Goal: Task Accomplishment & Management: Complete application form

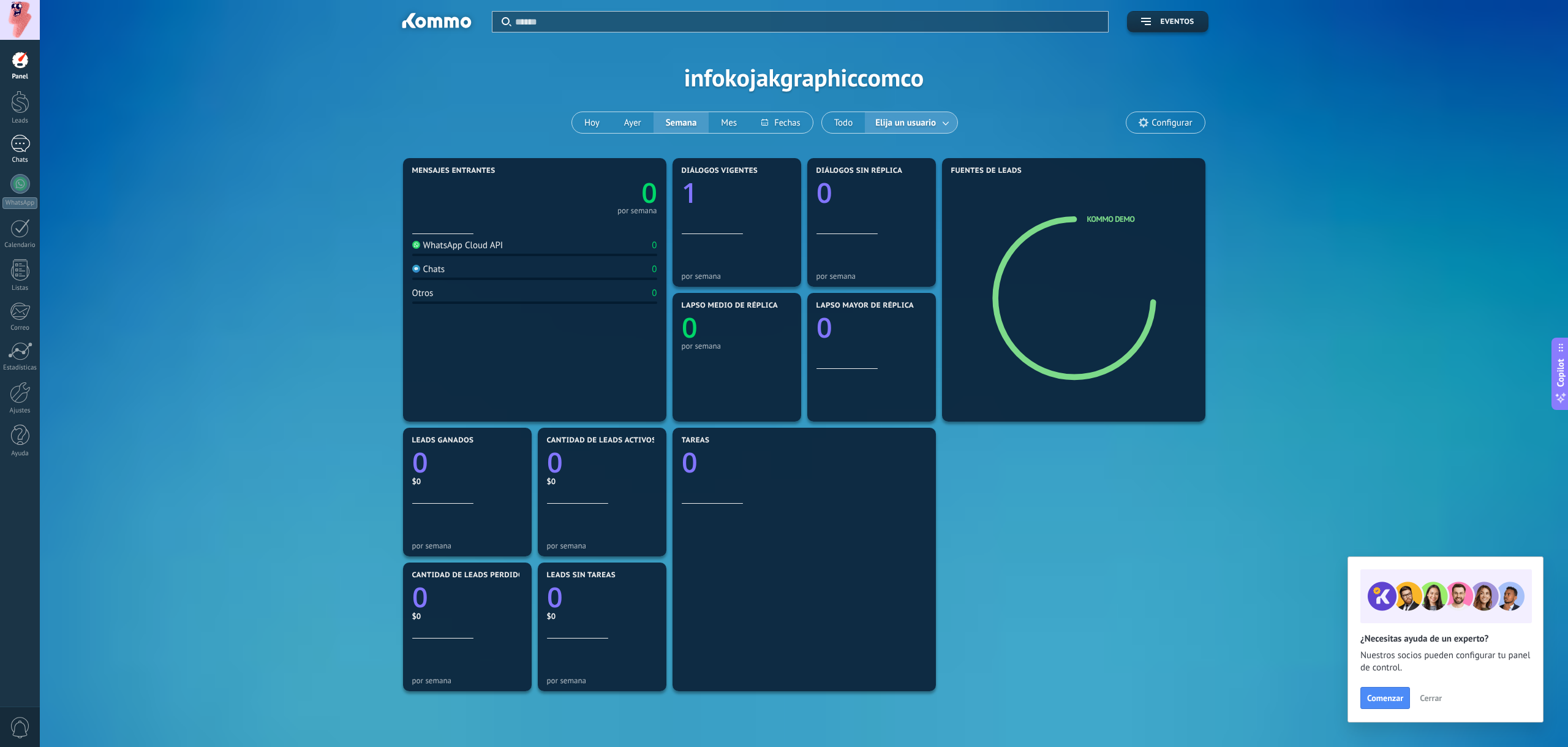
click at [24, 155] on link "1 Chats" at bounding box center [20, 150] width 40 height 30
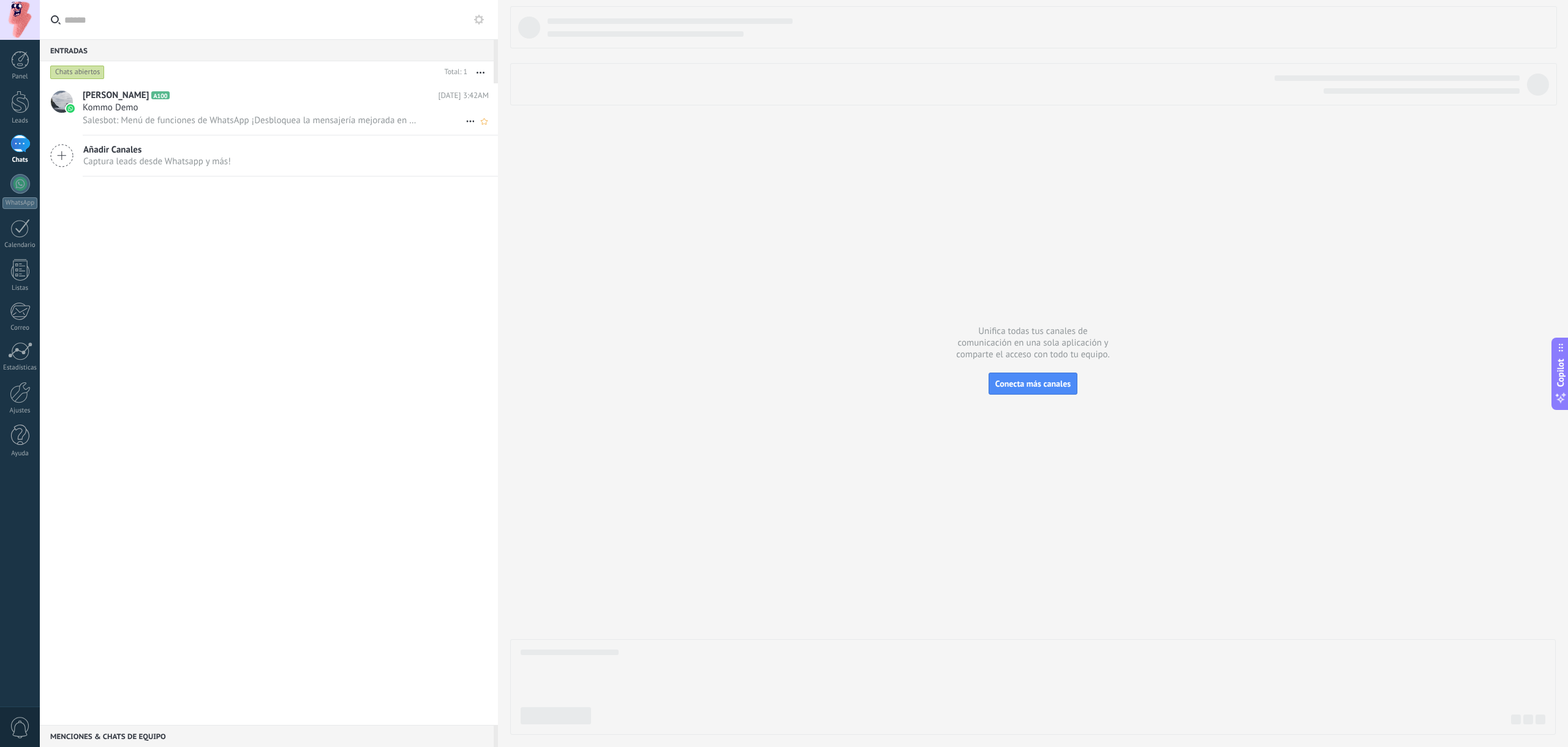
click at [213, 105] on div "Kommo Demo" at bounding box center [286, 108] width 406 height 12
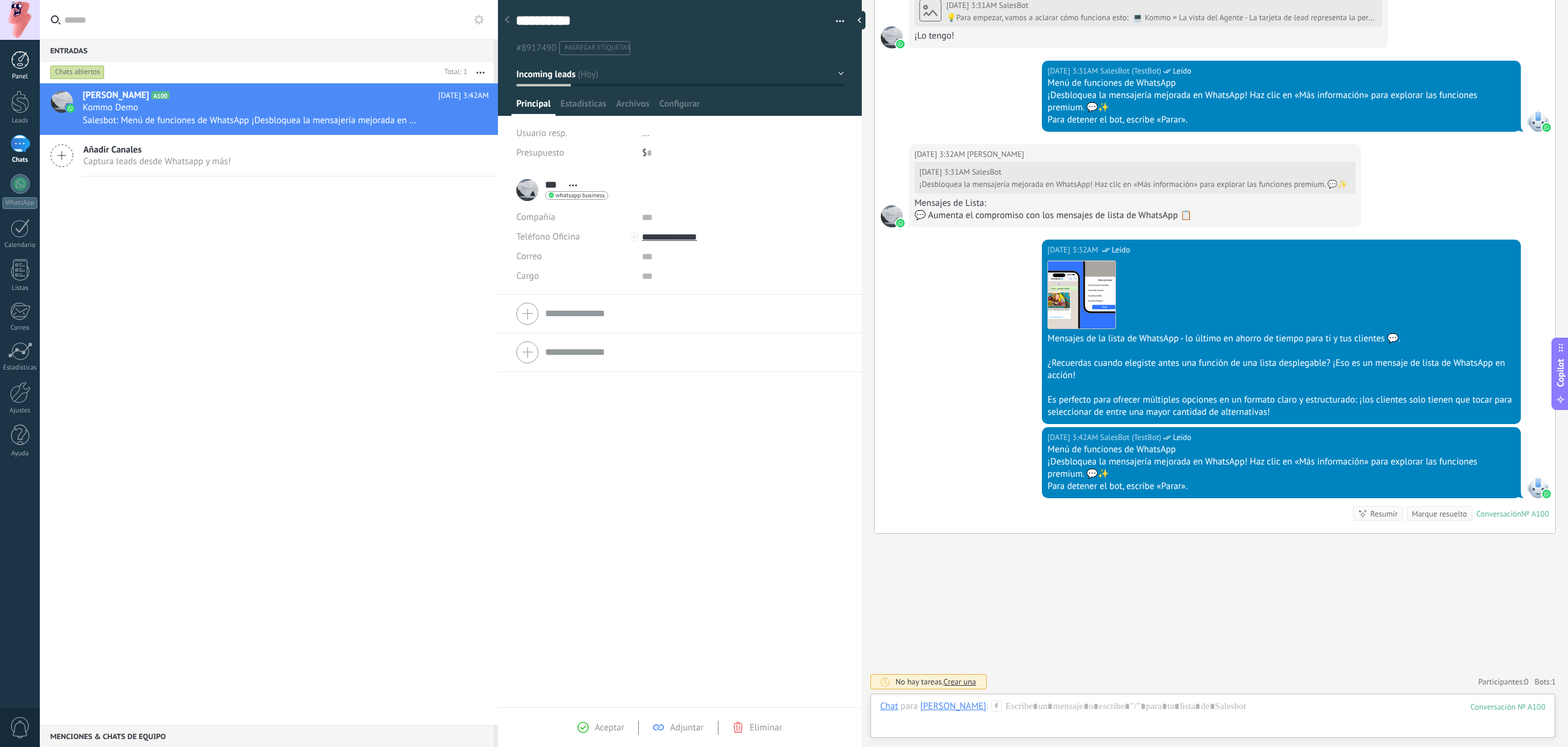
click at [30, 71] on link "Panel" at bounding box center [20, 65] width 40 height 30
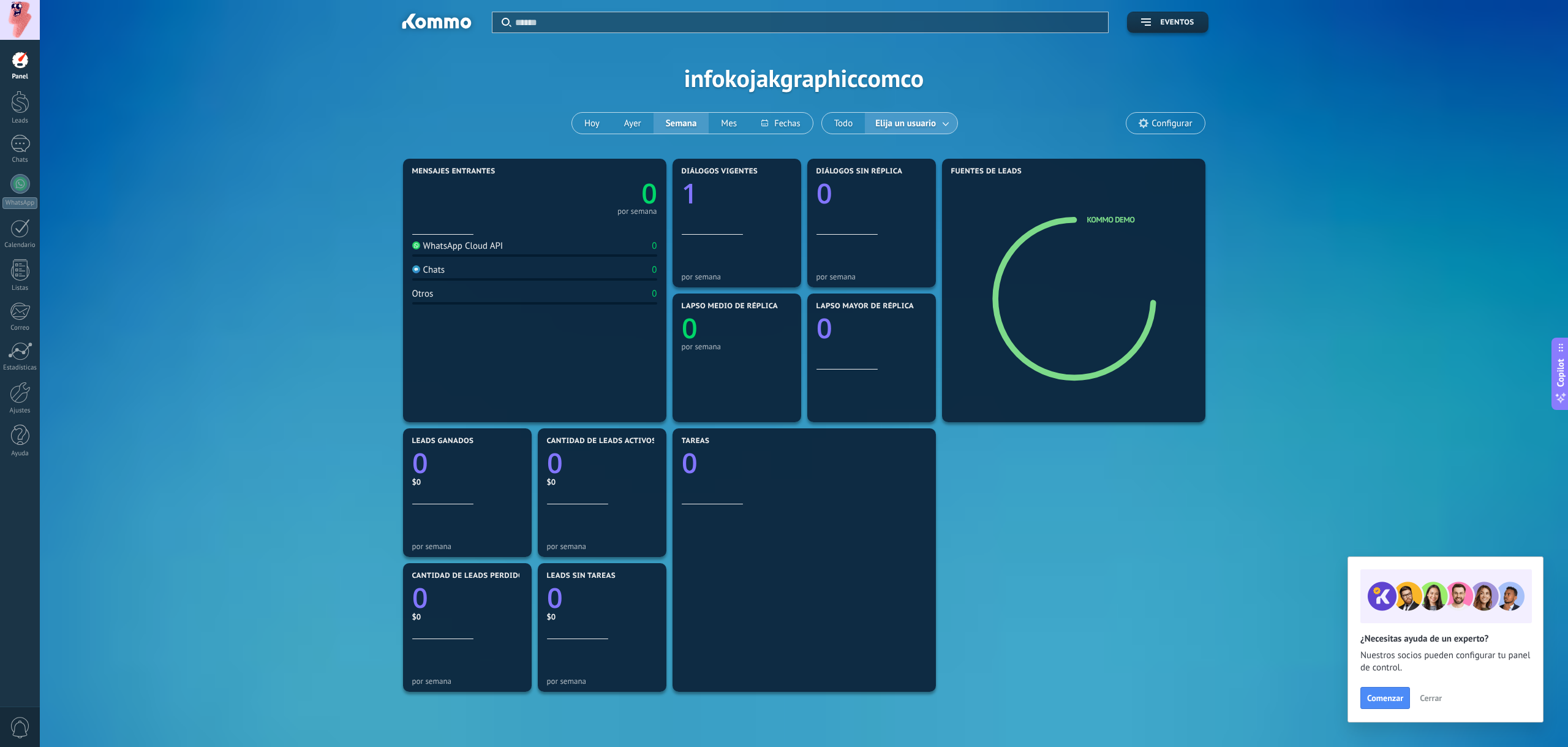
click at [536, 225] on div at bounding box center [535, 223] width 245 height 10
click at [22, 115] on link "Leads" at bounding box center [20, 108] width 40 height 34
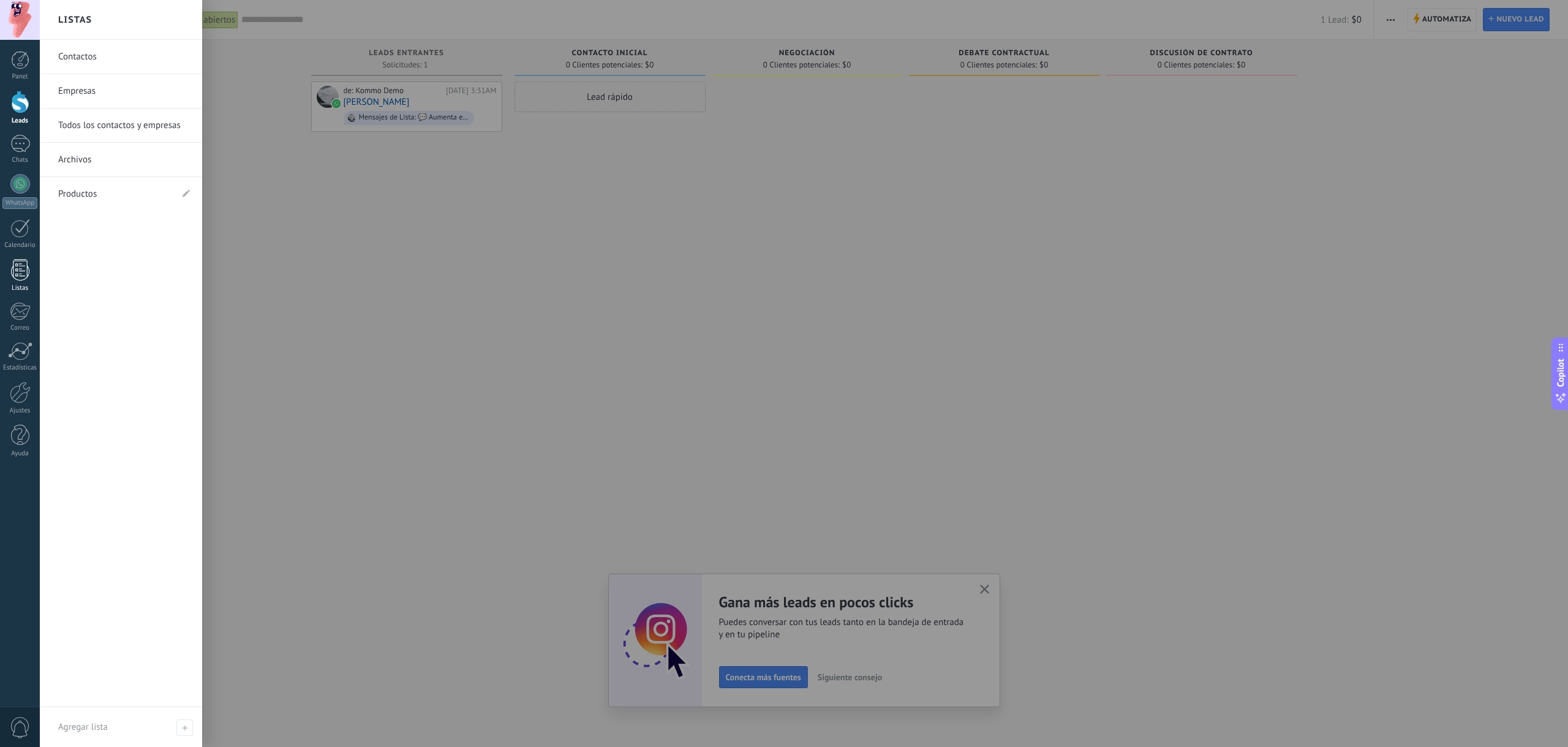
click at [18, 263] on div at bounding box center [20, 270] width 18 height 22
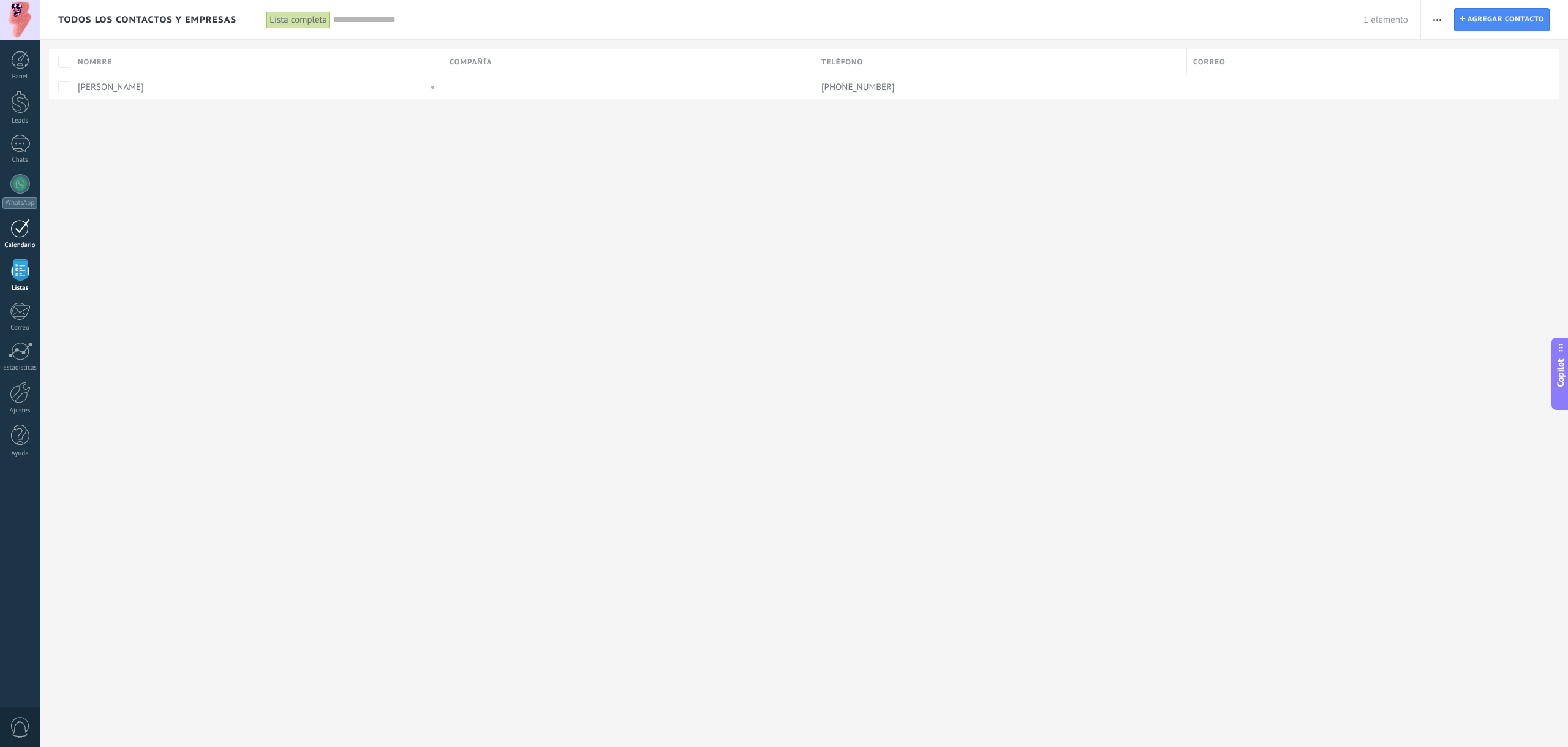
click at [29, 224] on div at bounding box center [20, 228] width 20 height 19
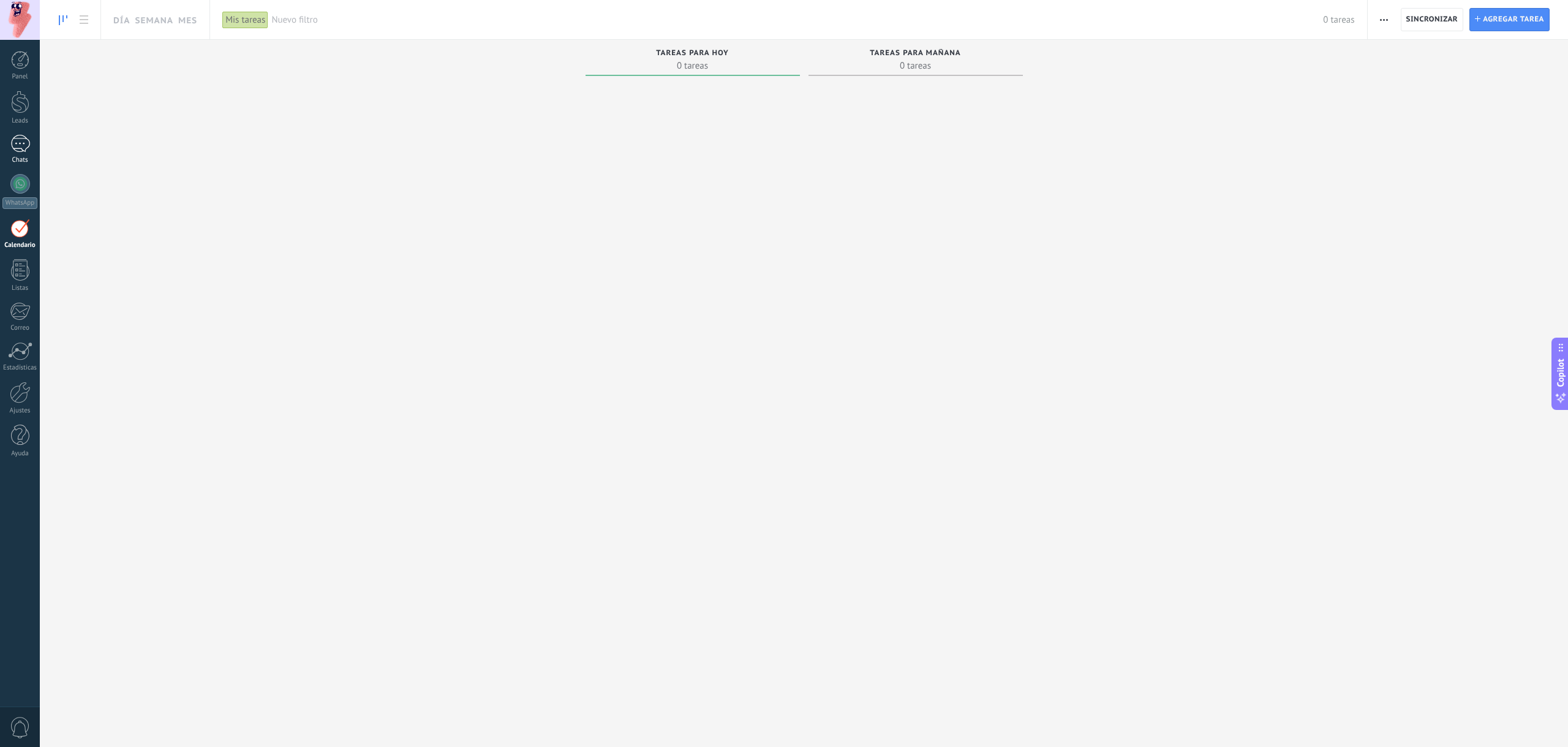
click at [21, 148] on div "1" at bounding box center [20, 143] width 20 height 18
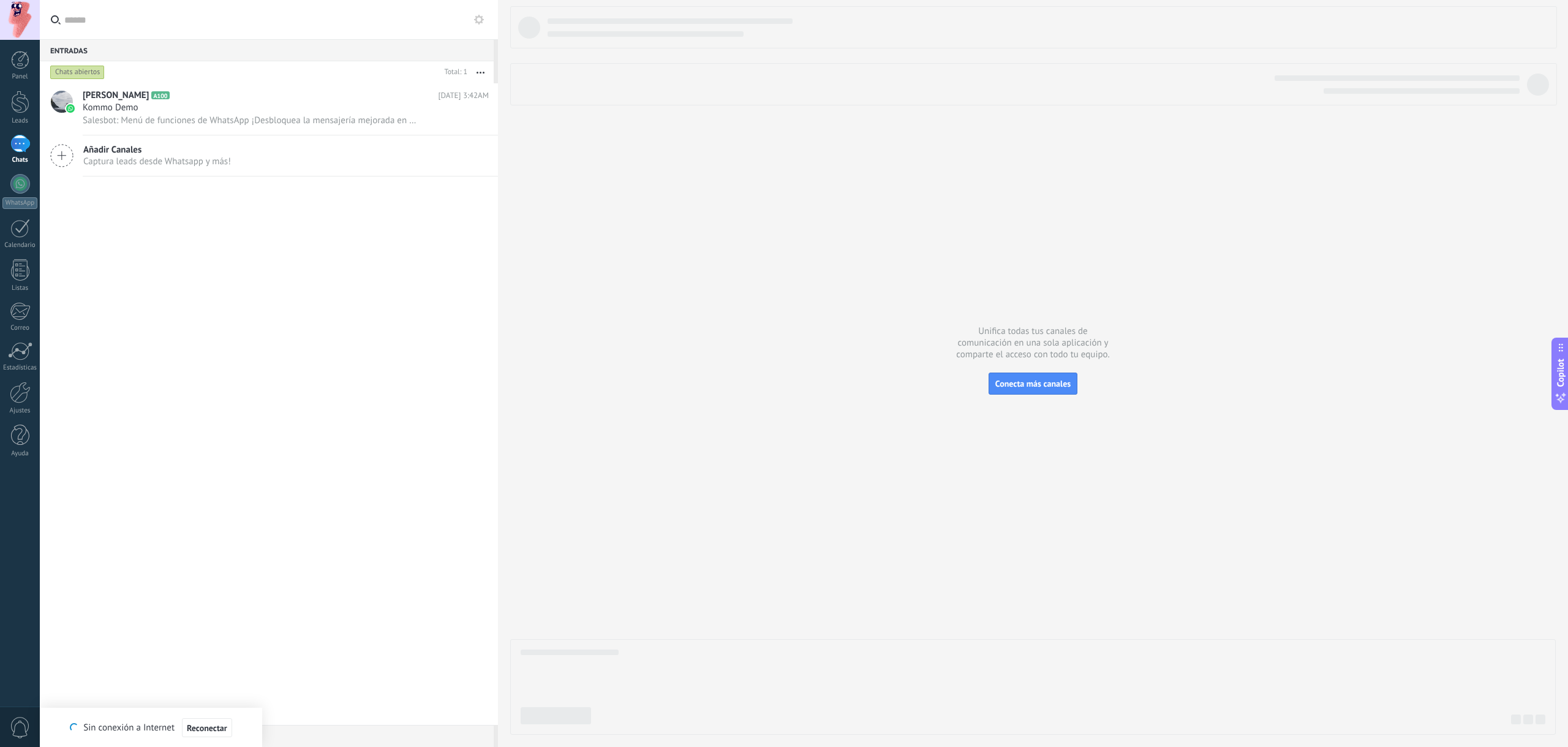
click at [90, 147] on span "Añadir Canales" at bounding box center [157, 150] width 148 height 11
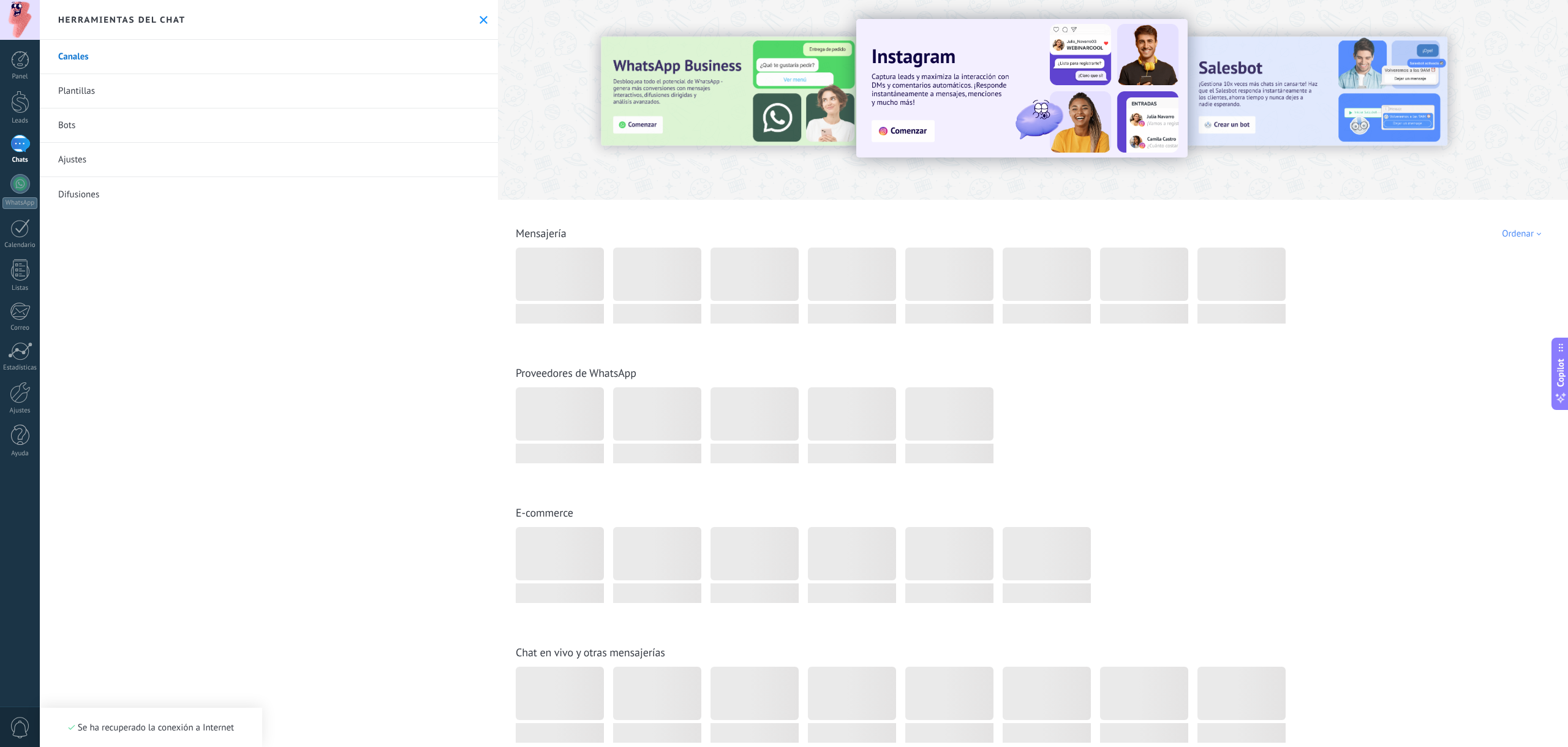
click at [92, 117] on link "Bots" at bounding box center [269, 125] width 458 height 34
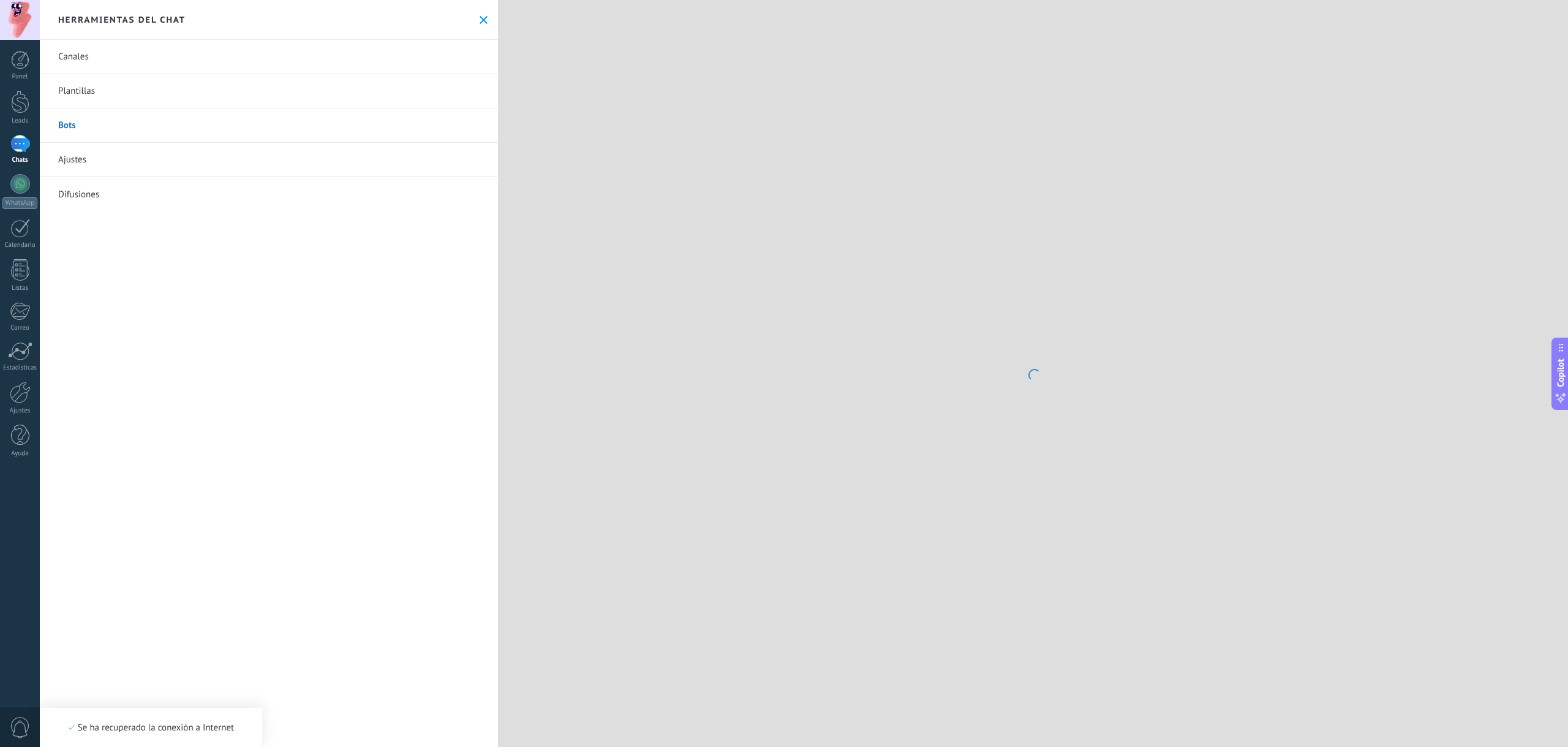
click at [102, 100] on link "Plantillas" at bounding box center [269, 91] width 458 height 34
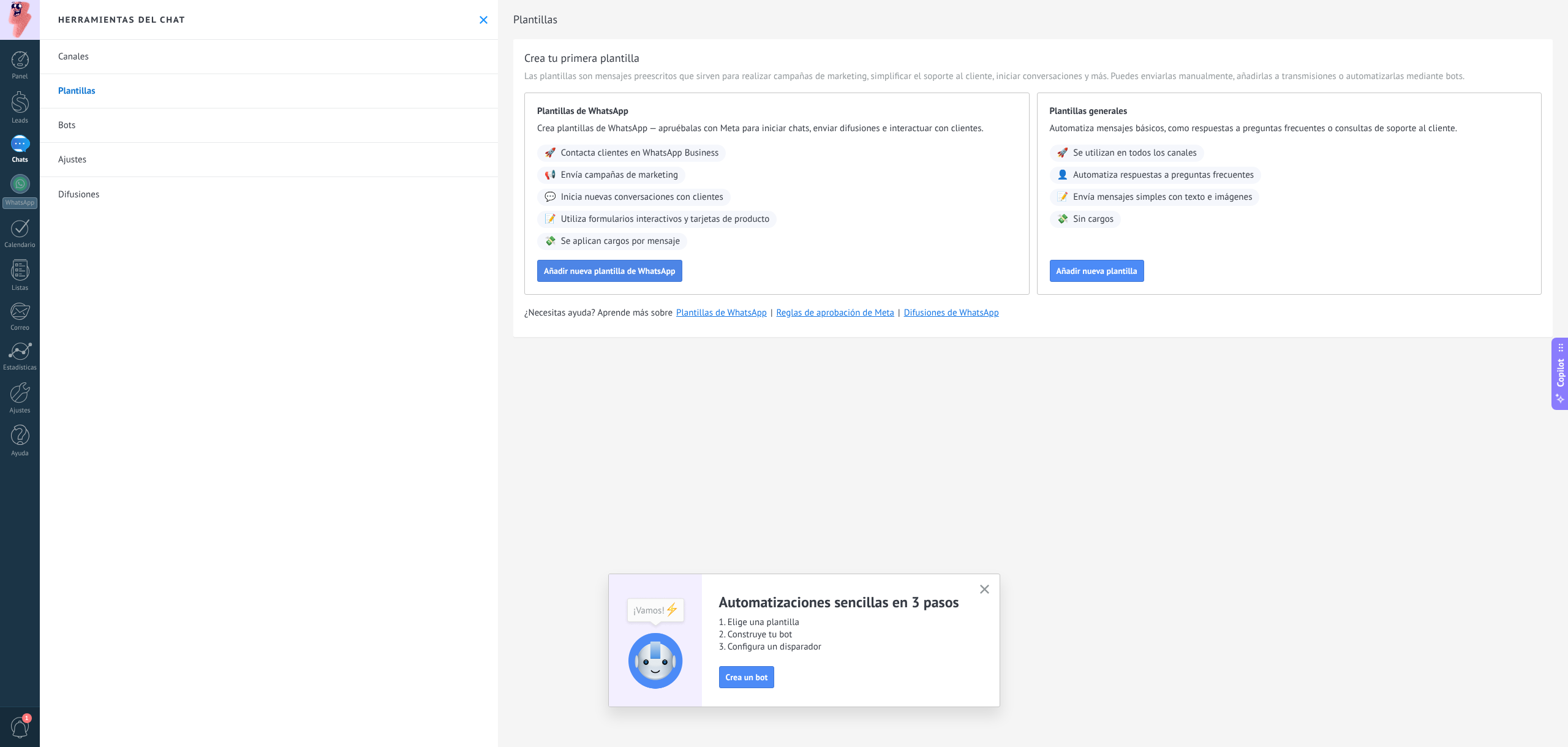
click at [624, 263] on button "Añadir nueva plantilla de WhatsApp" at bounding box center [610, 271] width 145 height 22
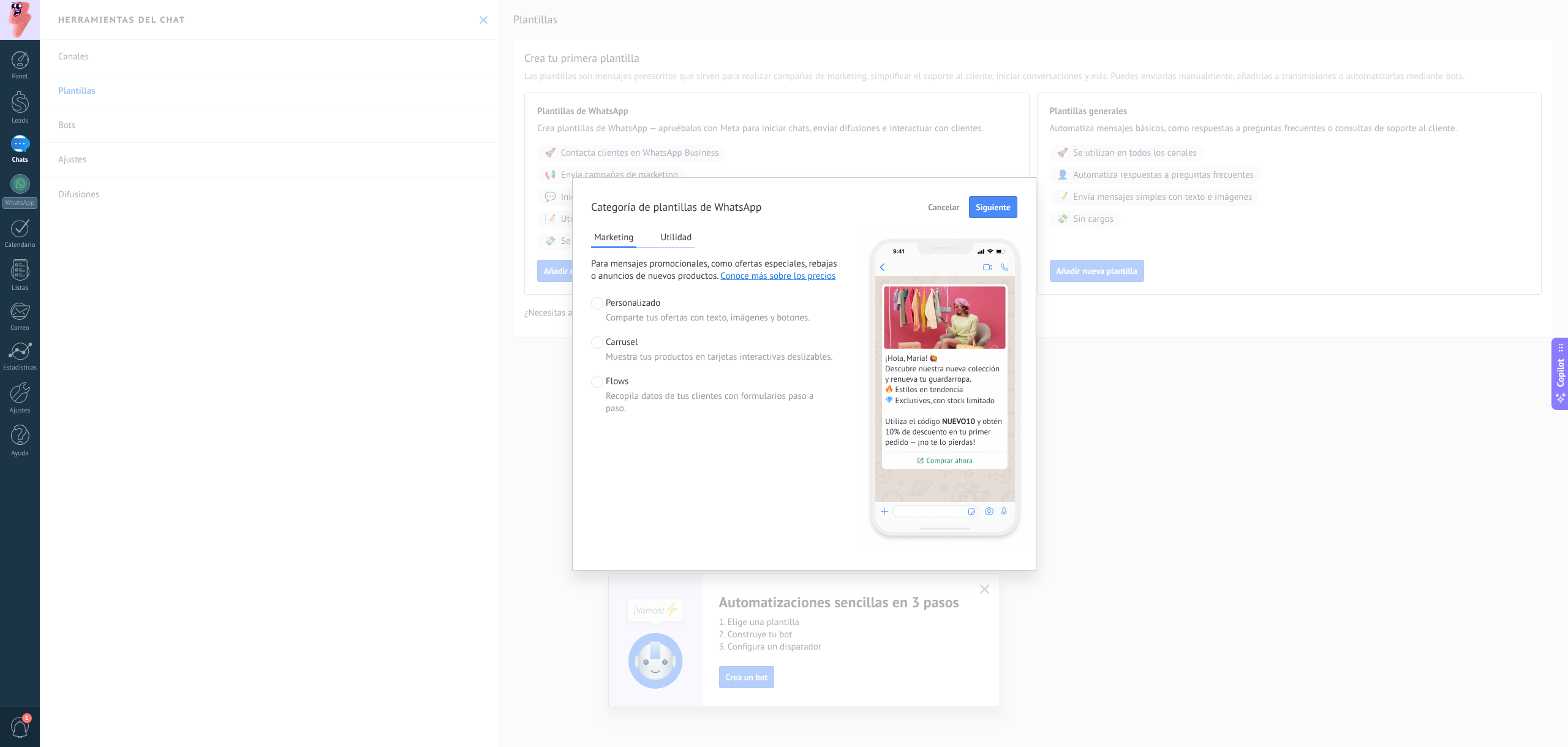
click at [676, 236] on button "Utilidad" at bounding box center [676, 236] width 37 height 18
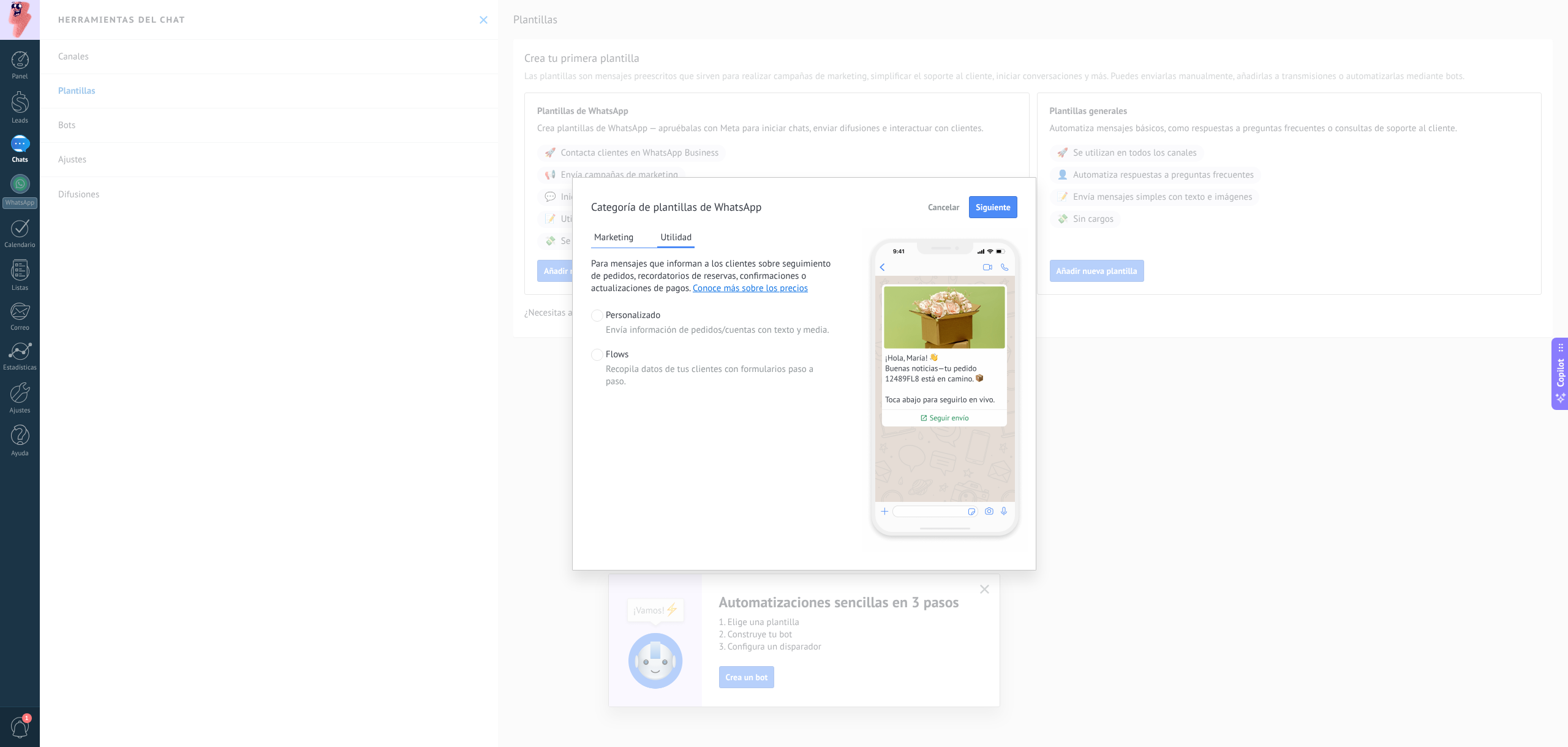
click at [938, 203] on span "Cancelar" at bounding box center [944, 207] width 31 height 9
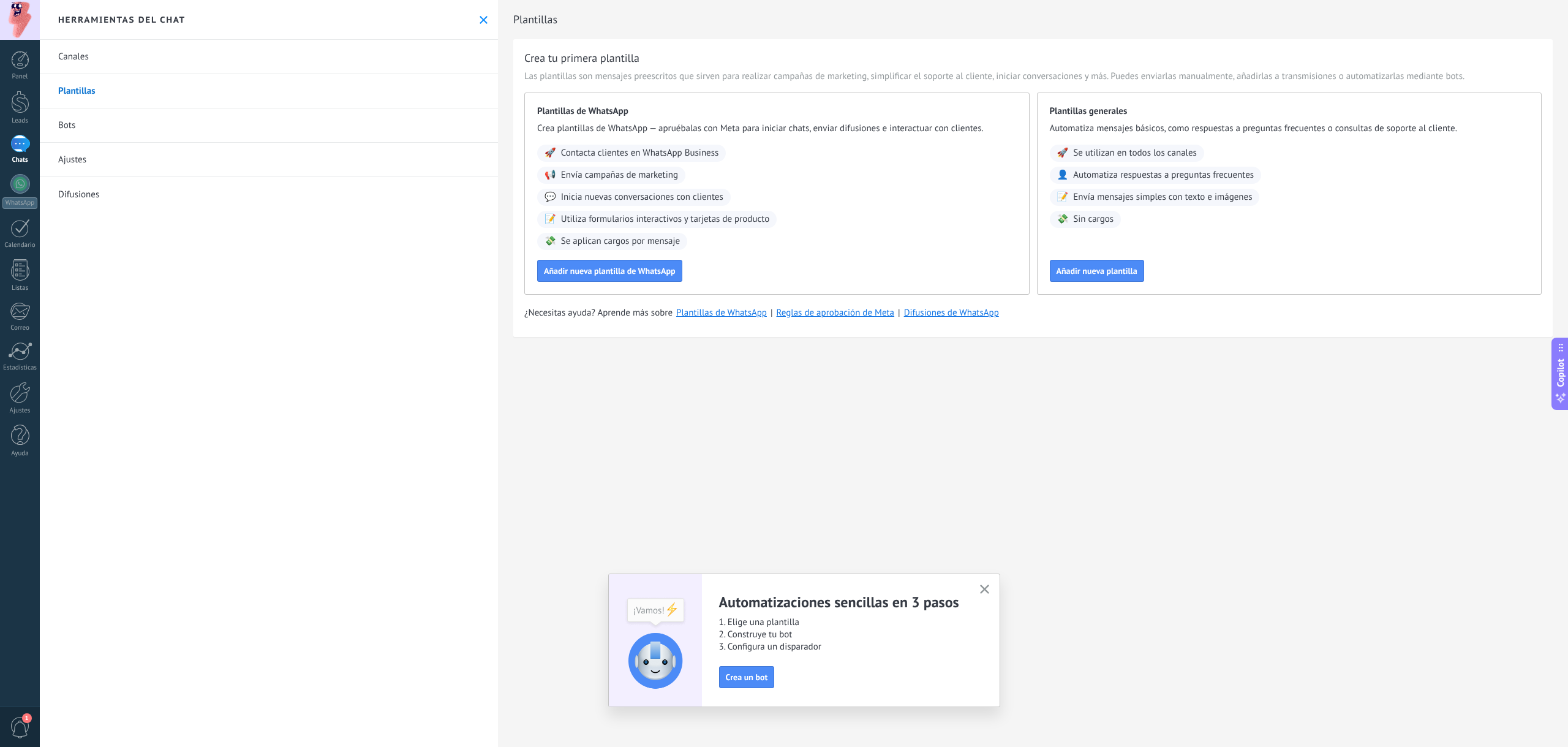
click at [111, 64] on link "Canales" at bounding box center [269, 57] width 458 height 34
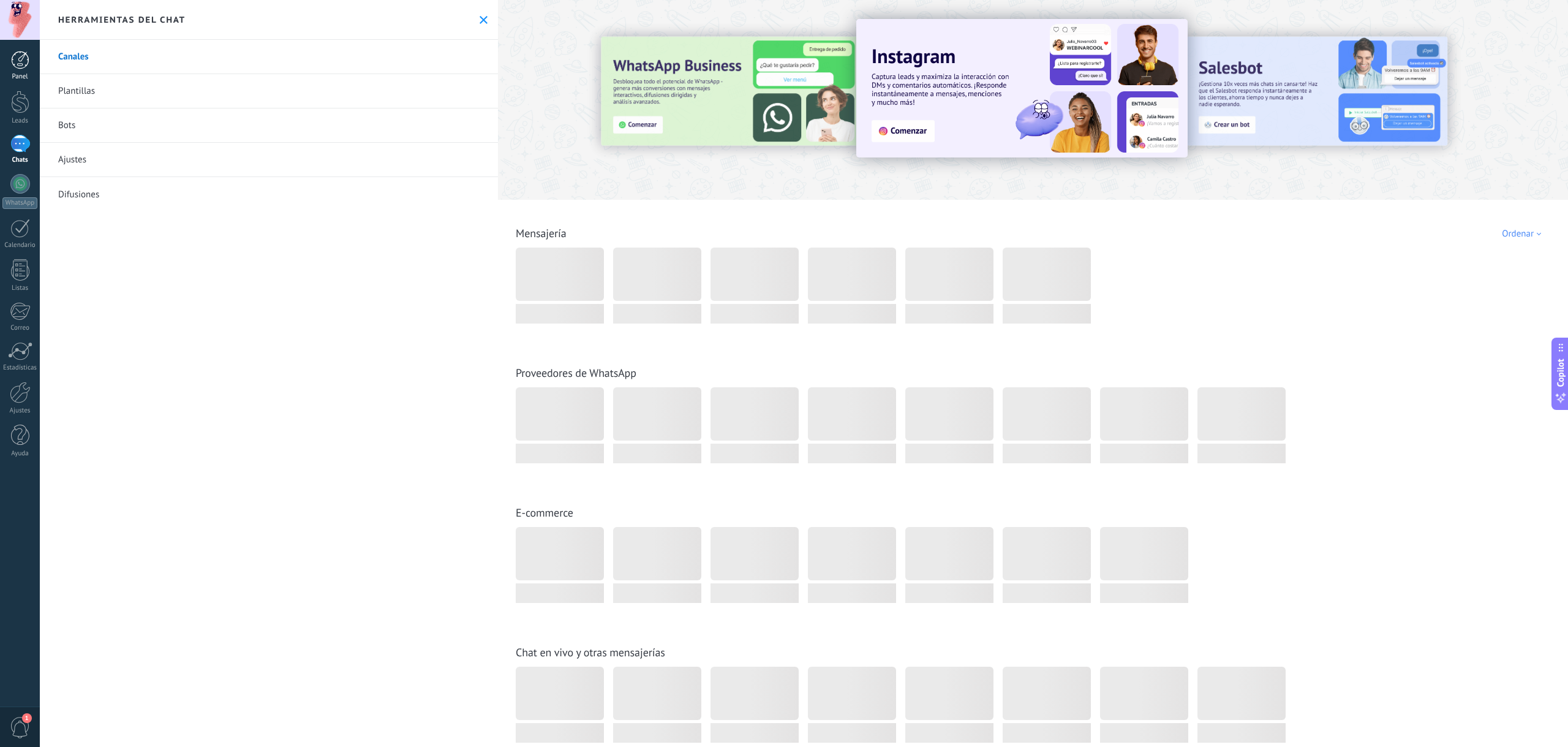
click at [19, 65] on div at bounding box center [20, 59] width 18 height 18
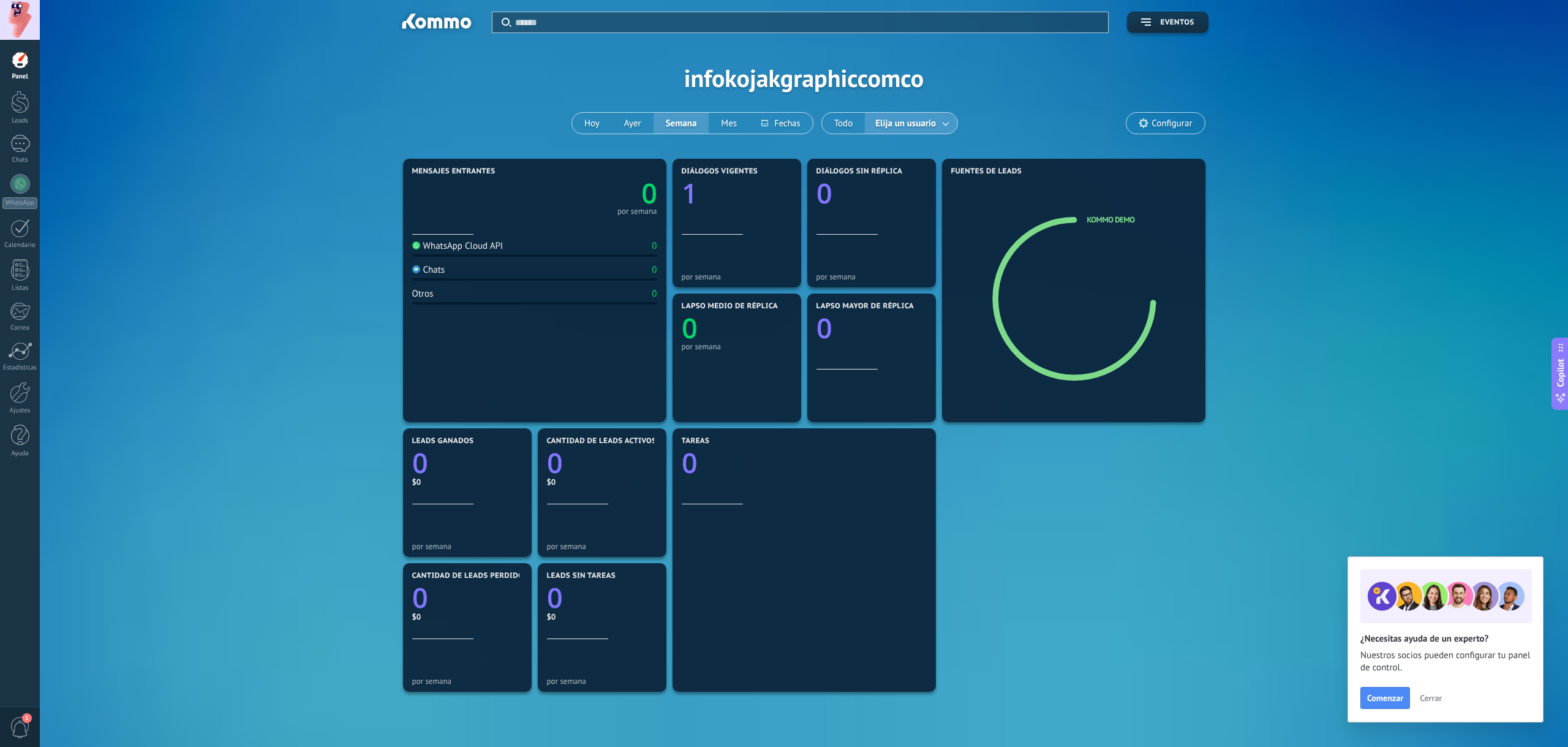
click at [542, 247] on div "WhatsApp Cloud API 0" at bounding box center [535, 249] width 245 height 17
click at [445, 222] on div at bounding box center [535, 223] width 245 height 10
click at [565, 238] on div "WhatsApp Cloud API 0 Chats 0 Otros 0" at bounding box center [535, 324] width 245 height 179
click at [766, 209] on div at bounding box center [737, 212] width 110 height 10
click at [740, 207] on div at bounding box center [737, 212] width 110 height 10
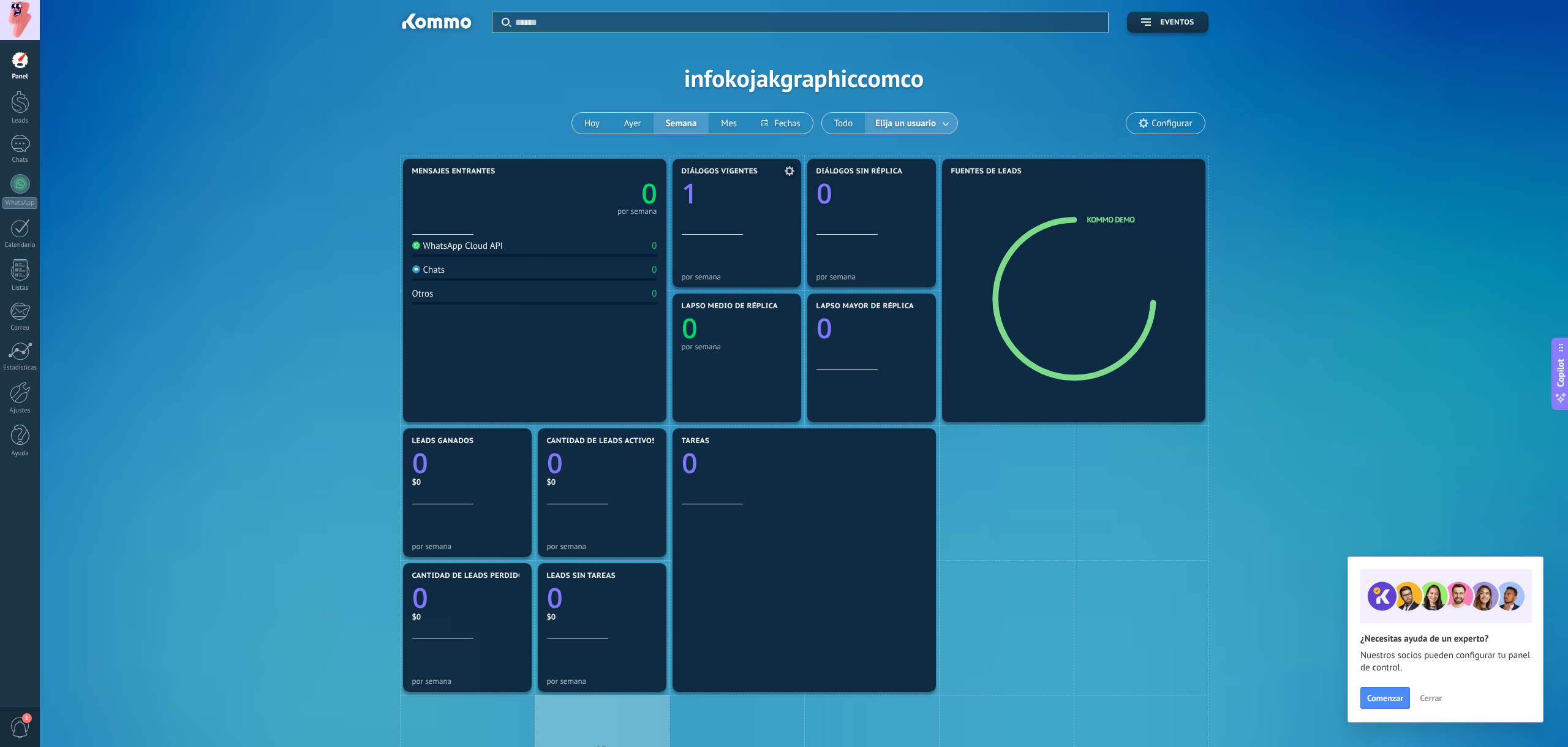
click at [740, 207] on div at bounding box center [737, 212] width 110 height 10
click at [785, 171] on icon at bounding box center [789, 170] width 10 height 10
click at [1020, 228] on icon at bounding box center [1073, 299] width 152 height 141
click at [29, 136] on div "1" at bounding box center [20, 143] width 20 height 18
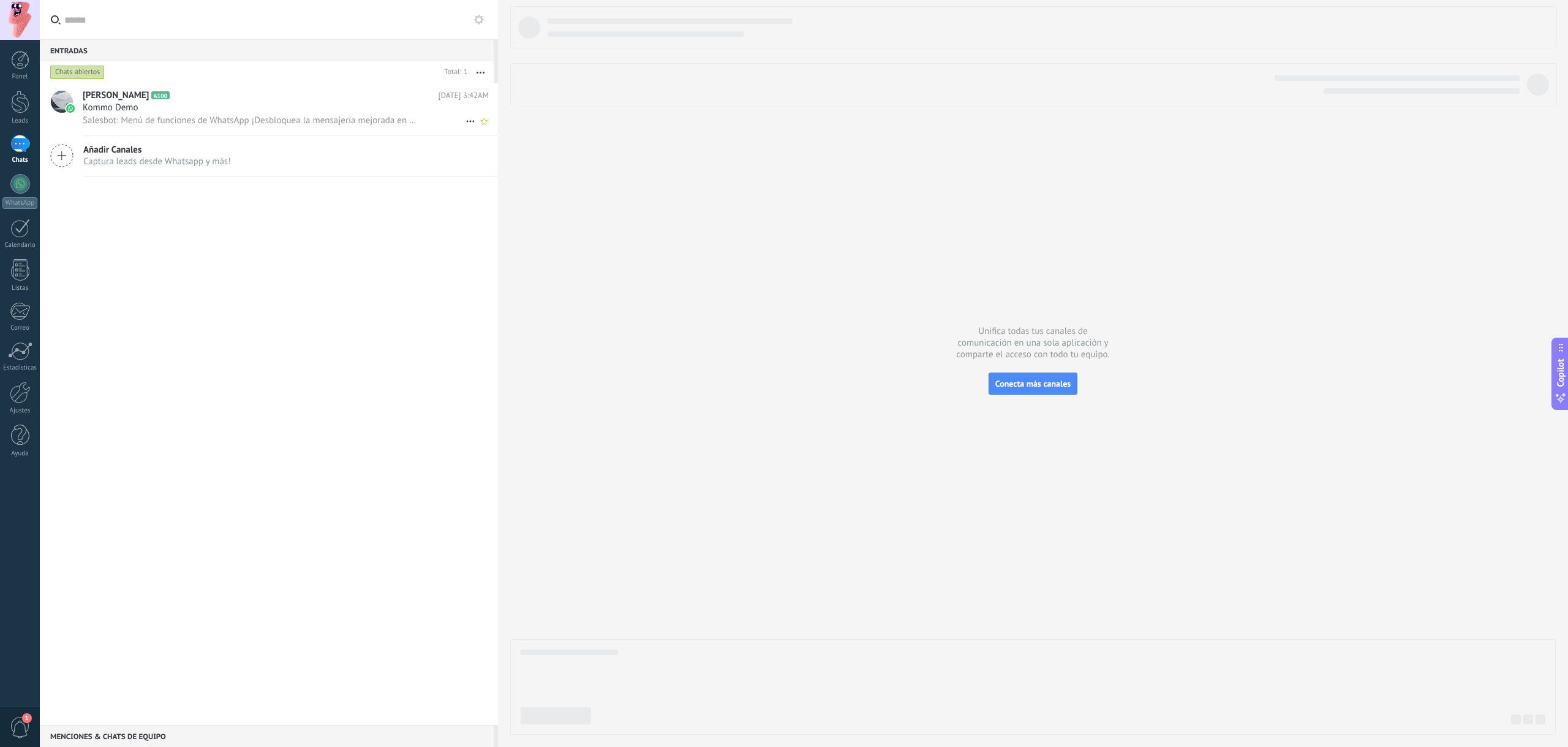
click at [342, 102] on div "Kommo Demo" at bounding box center [286, 108] width 406 height 12
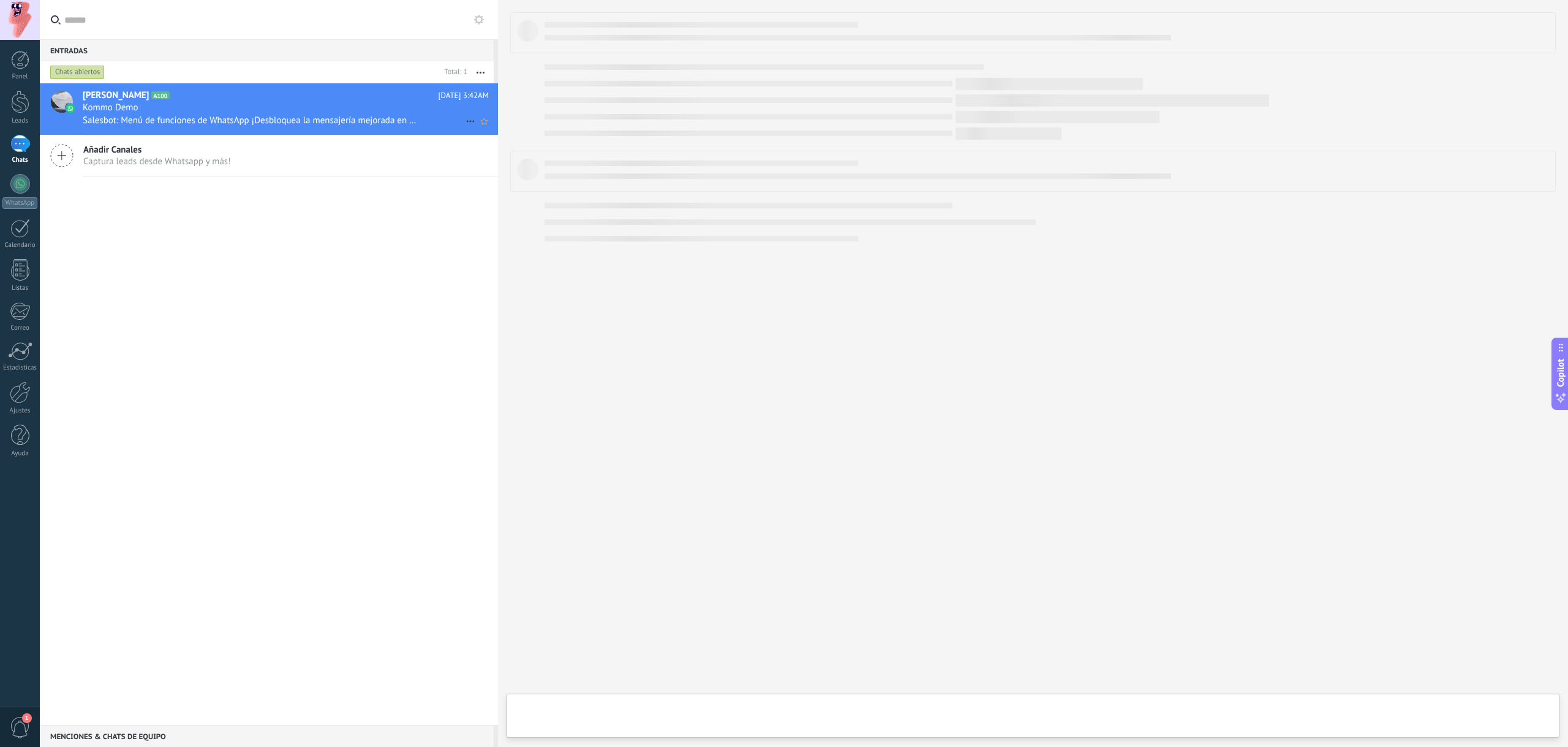
type textarea "**********"
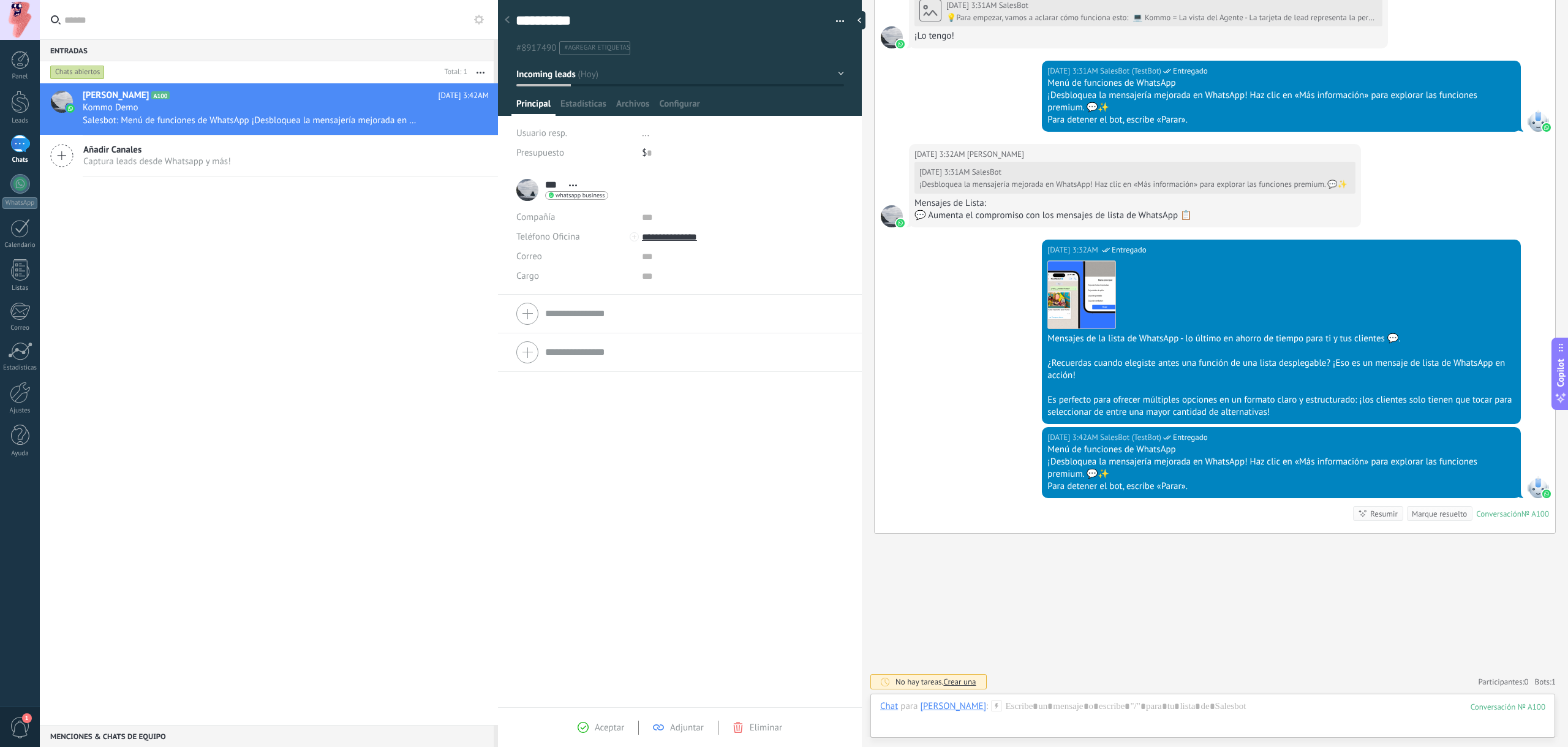
click at [524, 306] on div at bounding box center [680, 313] width 327 height 30
click at [685, 267] on input "text" at bounding box center [733, 275] width 183 height 20
click at [685, 262] on input "text" at bounding box center [733, 256] width 183 height 20
type input "*****"
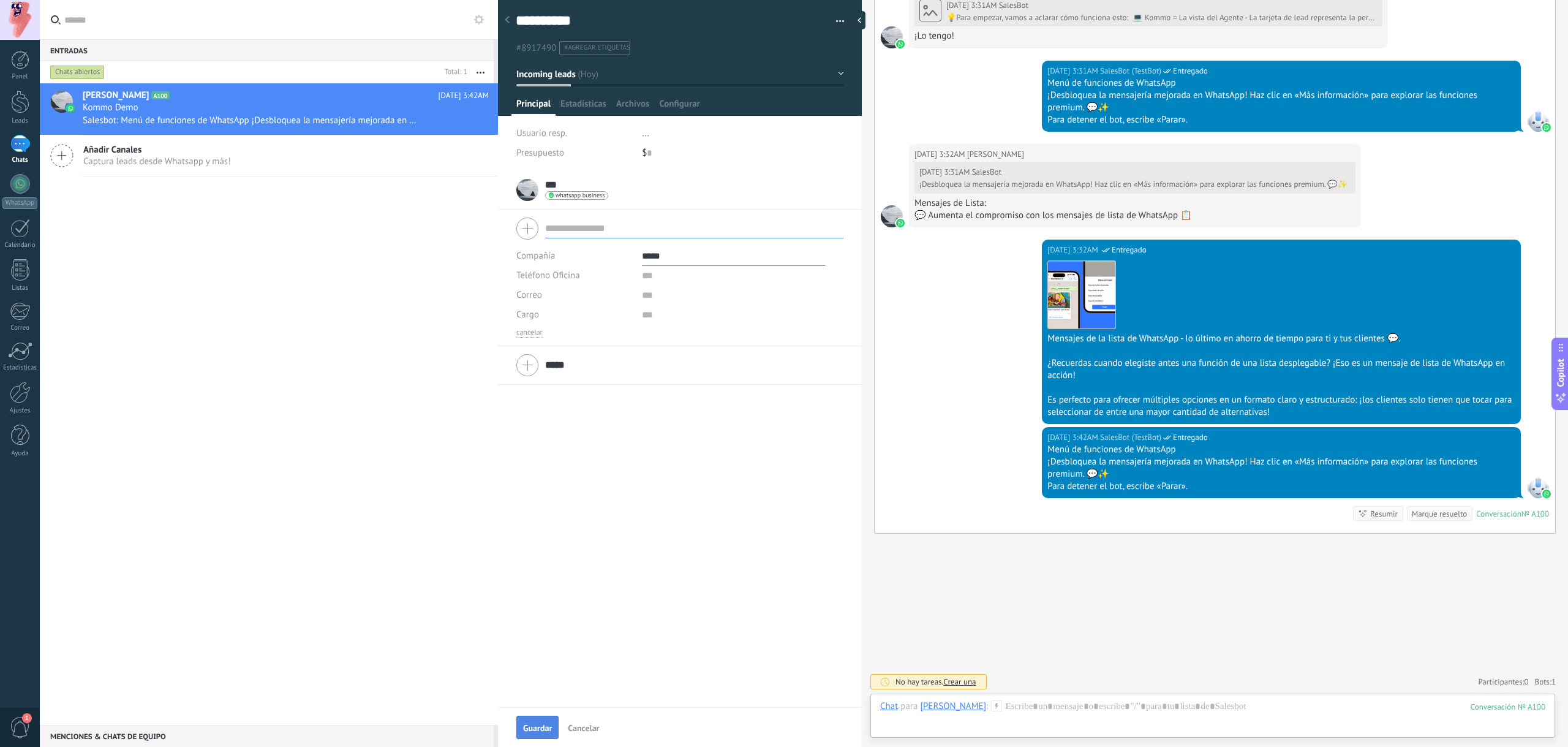
click at [537, 731] on span "Guardar" at bounding box center [537, 727] width 29 height 9
type textarea "***"
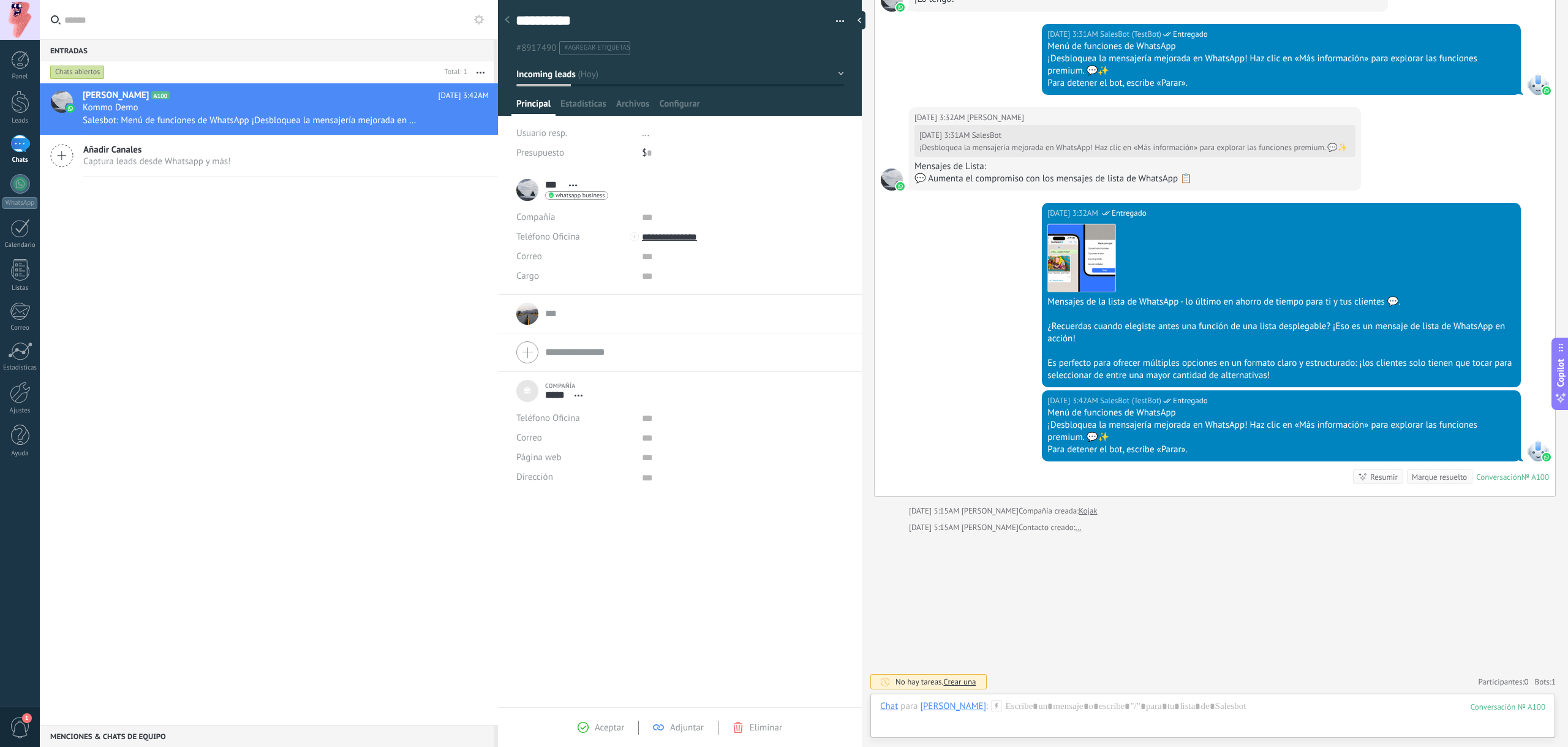
scroll to position [684, 0]
